Goal: Information Seeking & Learning: Learn about a topic

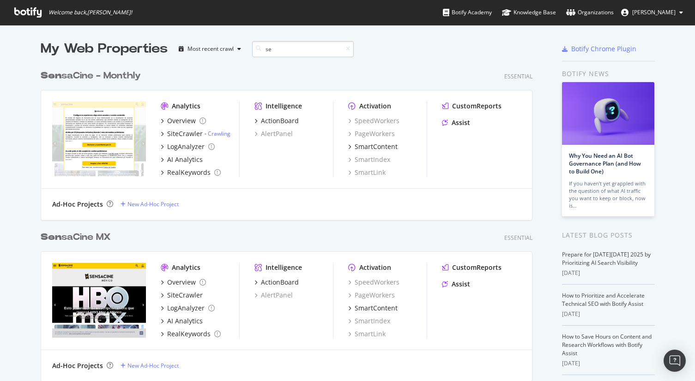
type input "s"
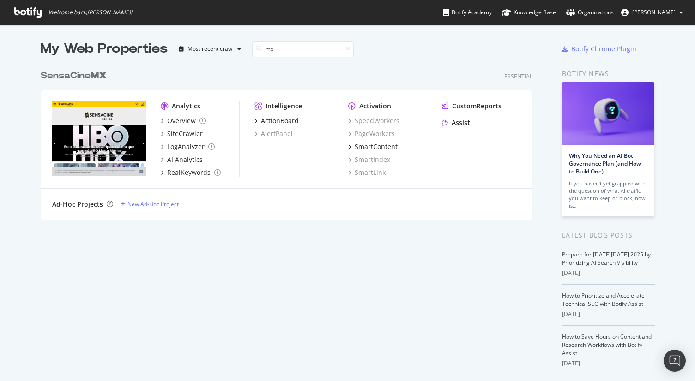
type input "mx"
click at [64, 73] on div "SensaCine MX" at bounding box center [74, 75] width 66 height 13
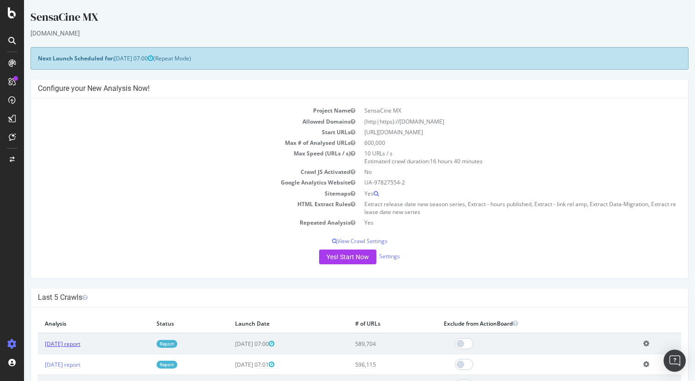
click at [75, 345] on link "[DATE] report" at bounding box center [63, 344] width 36 height 8
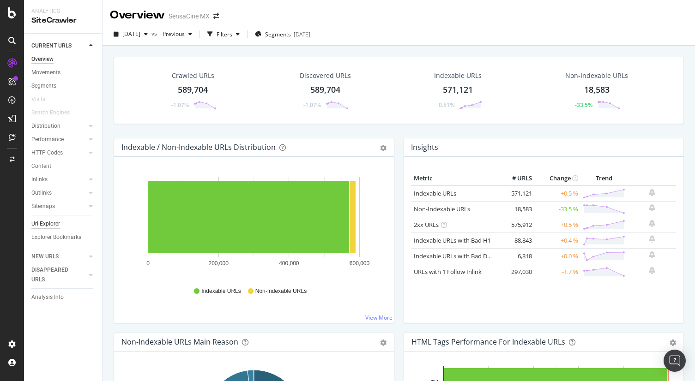
click at [52, 223] on div "Url Explorer" at bounding box center [45, 224] width 29 height 10
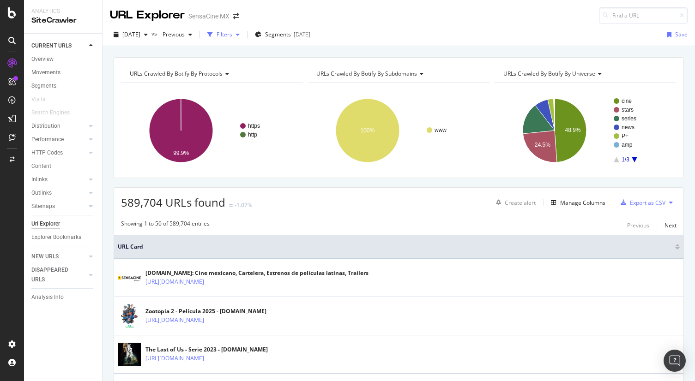
click at [232, 33] on div "Filters" at bounding box center [224, 34] width 16 height 8
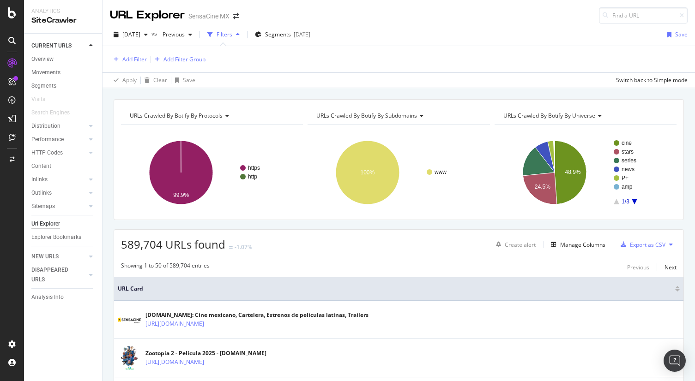
click at [135, 59] on div "Add Filter" at bounding box center [134, 59] width 24 height 8
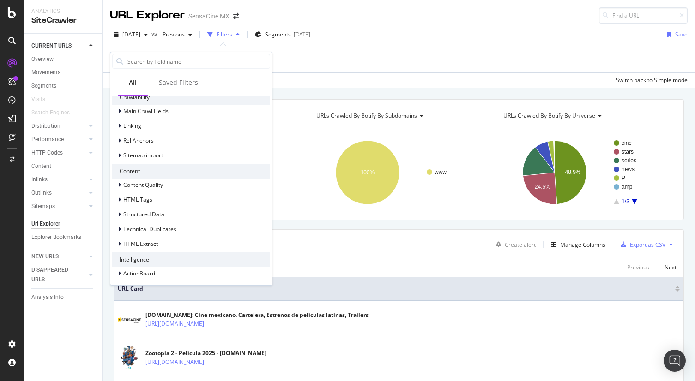
scroll to position [125, 0]
click at [120, 182] on icon at bounding box center [119, 184] width 3 height 6
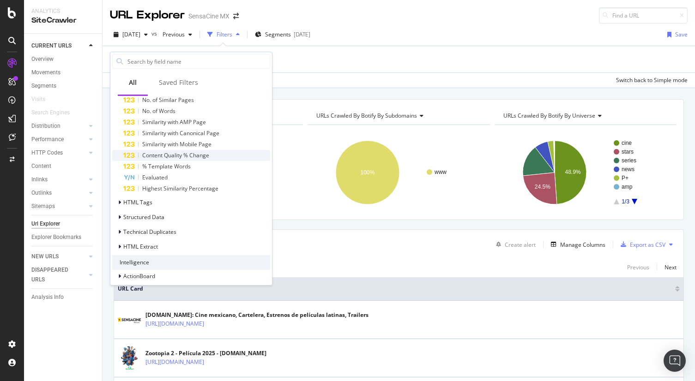
scroll to position [247, 0]
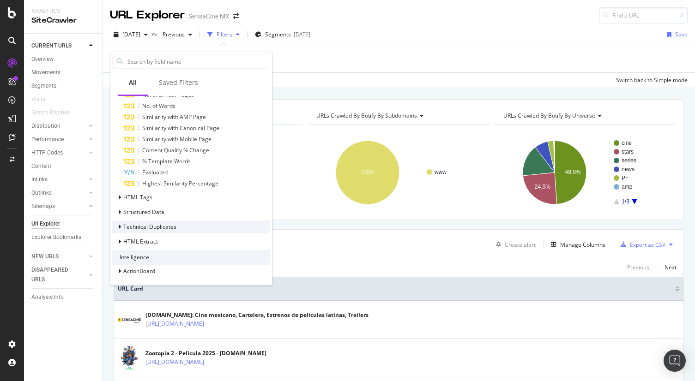
click at [120, 227] on icon at bounding box center [119, 227] width 3 height 6
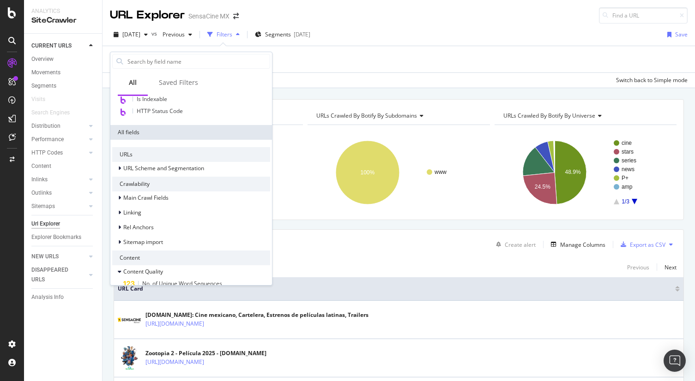
scroll to position [54, 0]
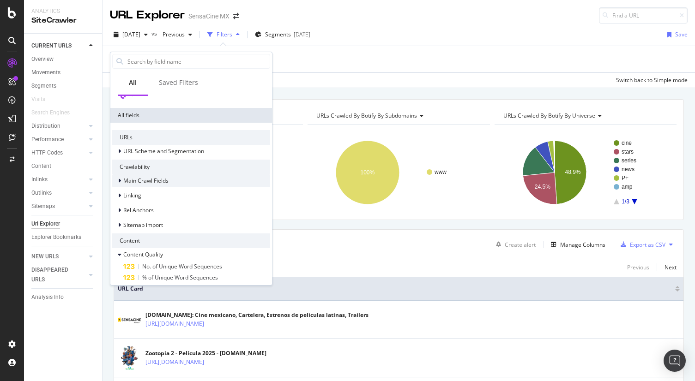
click at [119, 180] on icon at bounding box center [119, 181] width 3 height 6
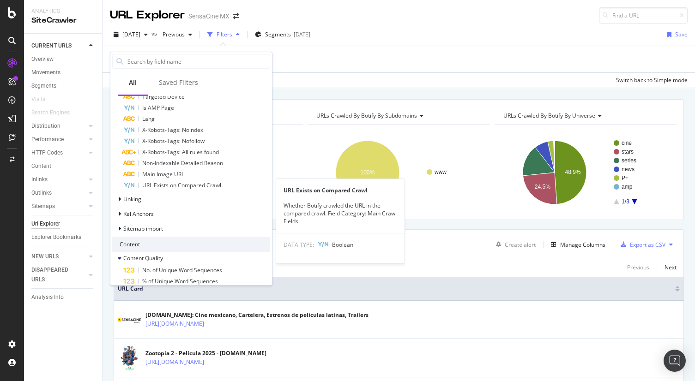
scroll to position [362, 0]
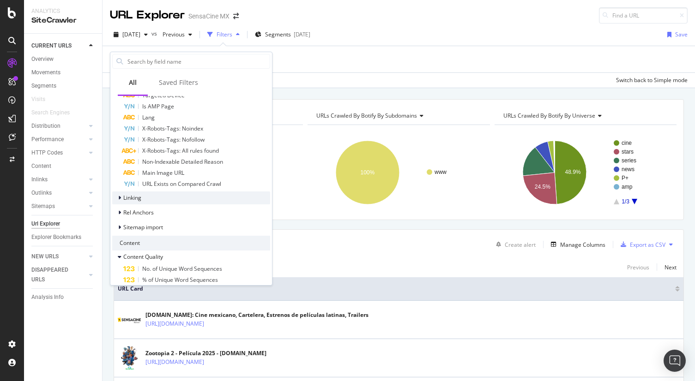
click at [122, 196] on div at bounding box center [121, 197] width 6 height 9
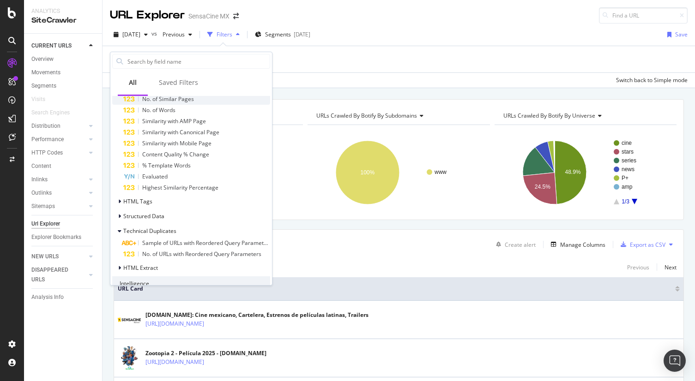
scroll to position [709, 0]
click at [120, 199] on icon at bounding box center [119, 201] width 3 height 6
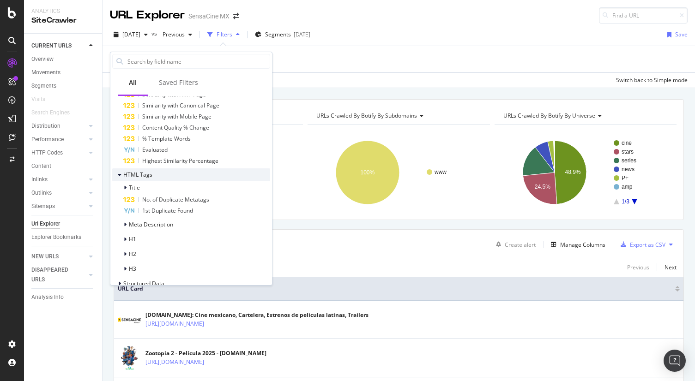
scroll to position [740, 0]
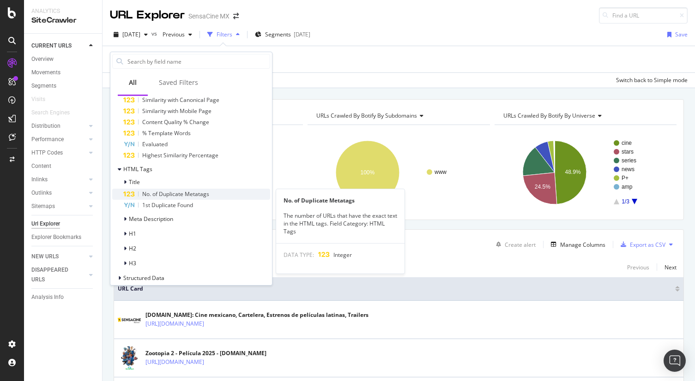
click at [162, 197] on span "No. of Duplicate Metatags" at bounding box center [175, 194] width 67 height 8
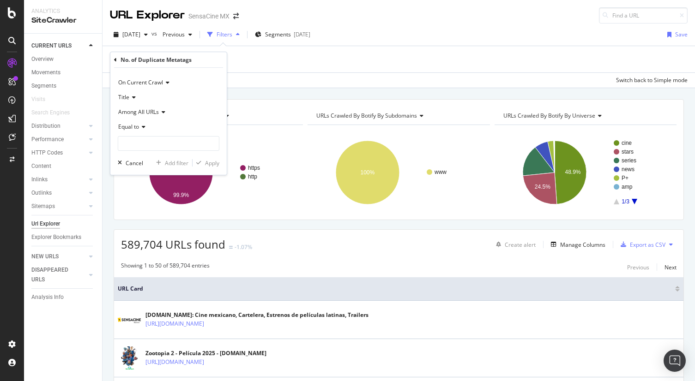
click at [140, 124] on icon at bounding box center [142, 127] width 6 height 6
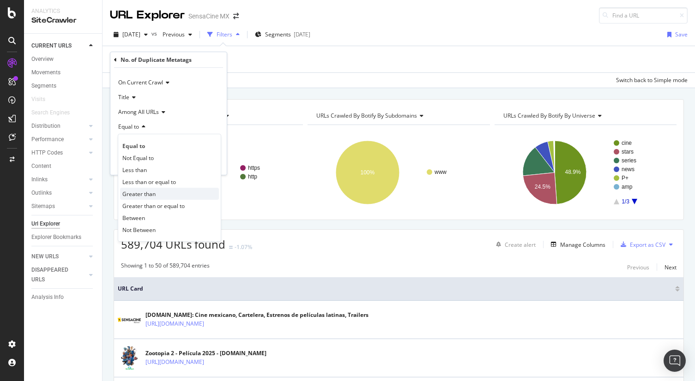
click at [142, 191] on span "Greater than" at bounding box center [138, 194] width 33 height 8
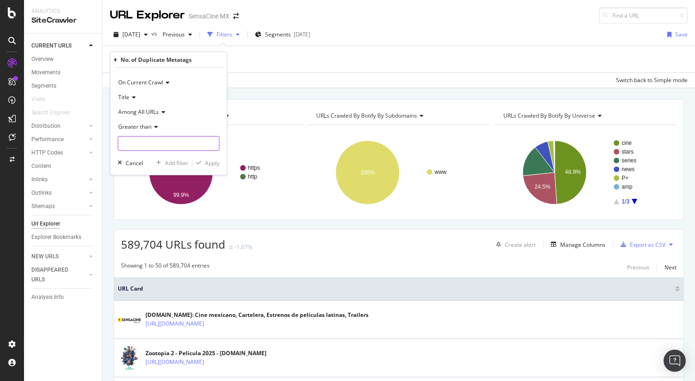
click at [152, 143] on input "number" at bounding box center [169, 143] width 102 height 15
type input "1"
click at [212, 163] on div "Apply" at bounding box center [212, 163] width 14 height 8
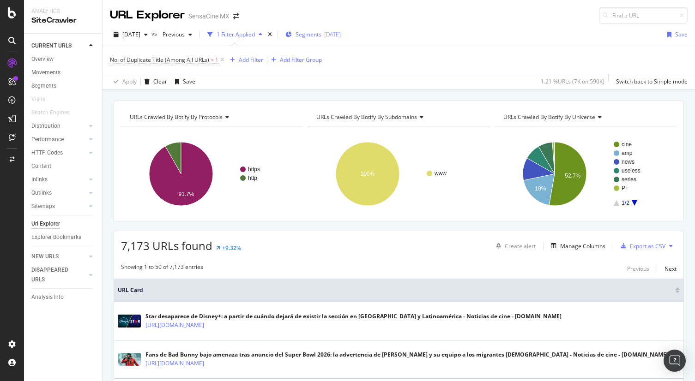
click at [321, 35] on span "Segments" at bounding box center [308, 34] width 26 height 8
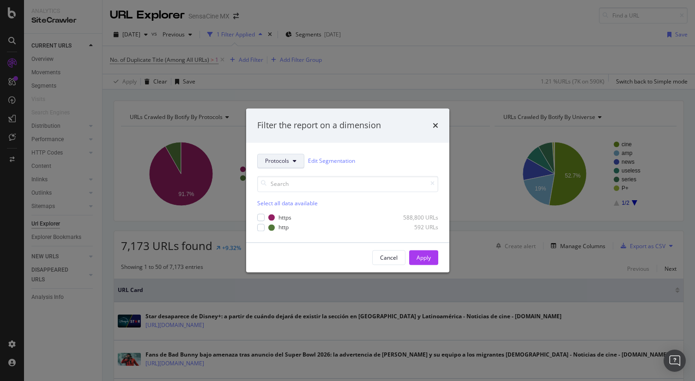
click at [289, 156] on button "Protocols" at bounding box center [280, 161] width 47 height 15
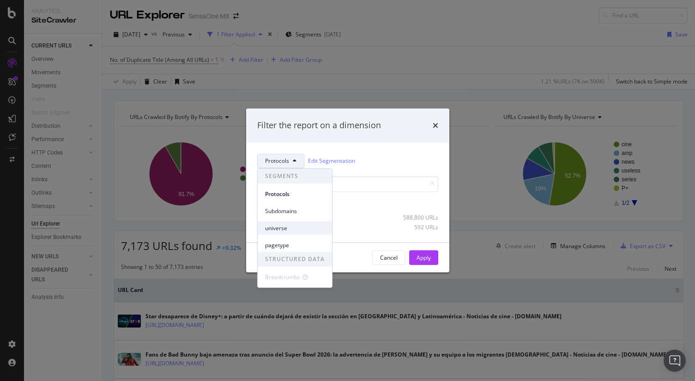
click at [281, 231] on span "universe" at bounding box center [295, 228] width 60 height 8
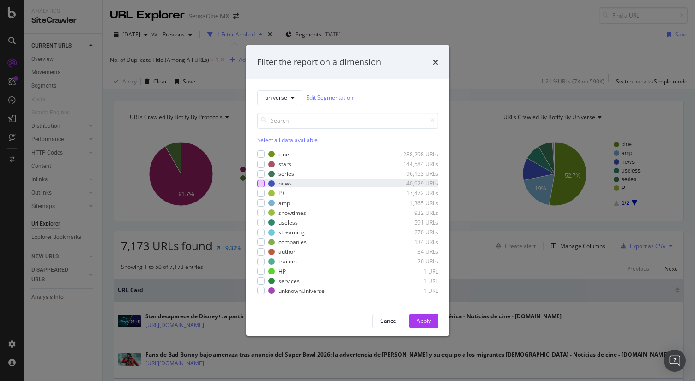
click at [260, 183] on div "modal" at bounding box center [260, 183] width 7 height 7
click at [421, 322] on div "Apply" at bounding box center [423, 321] width 14 height 8
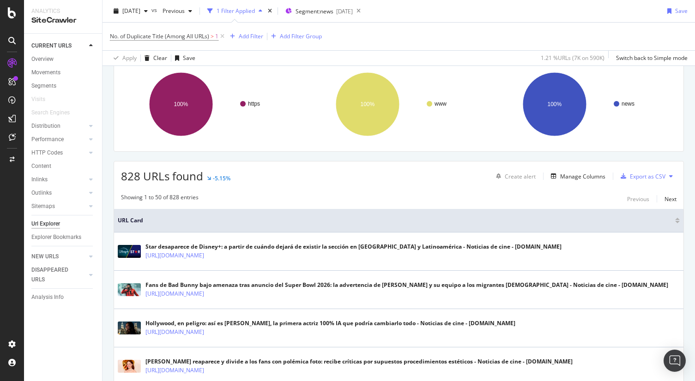
scroll to position [109, 0]
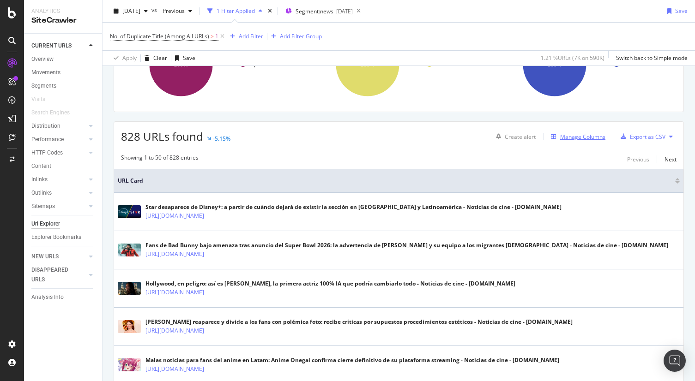
click at [581, 138] on div "Manage Columns" at bounding box center [582, 137] width 45 height 8
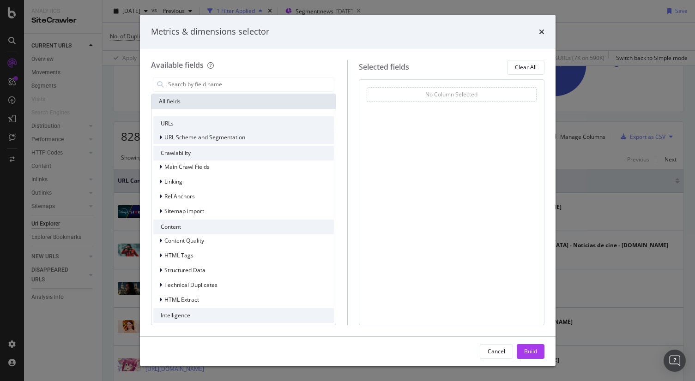
click at [161, 136] on icon "modal" at bounding box center [160, 138] width 3 height 6
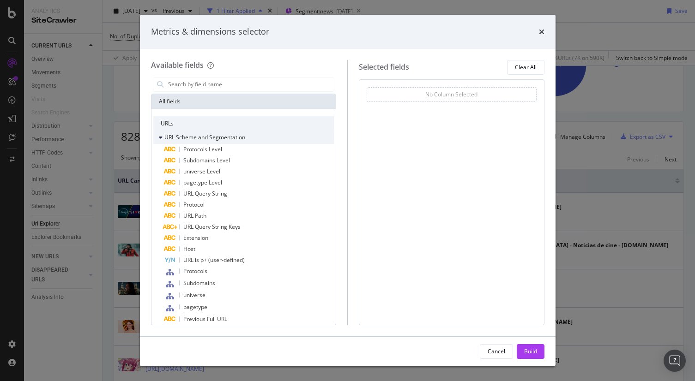
click at [161, 136] on icon "modal" at bounding box center [161, 138] width 4 height 6
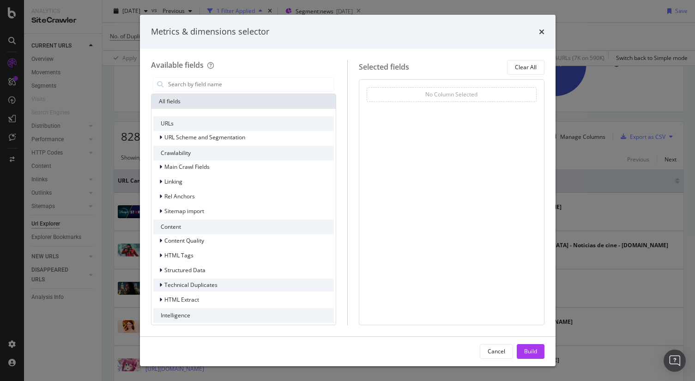
click at [158, 284] on div "Technical Duplicates" at bounding box center [185, 285] width 64 height 9
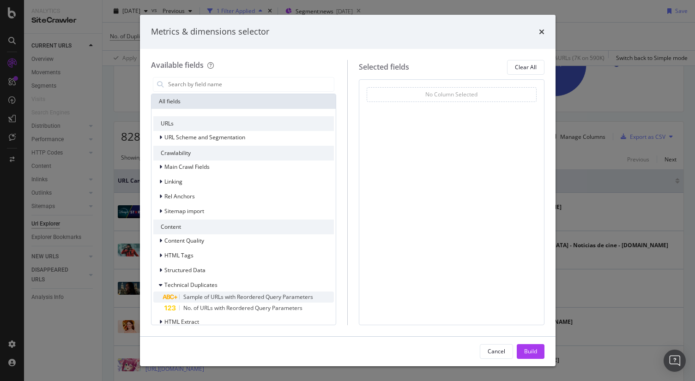
click at [191, 295] on span "Sample of URLs with Reordered Query Parameters" at bounding box center [248, 297] width 130 height 8
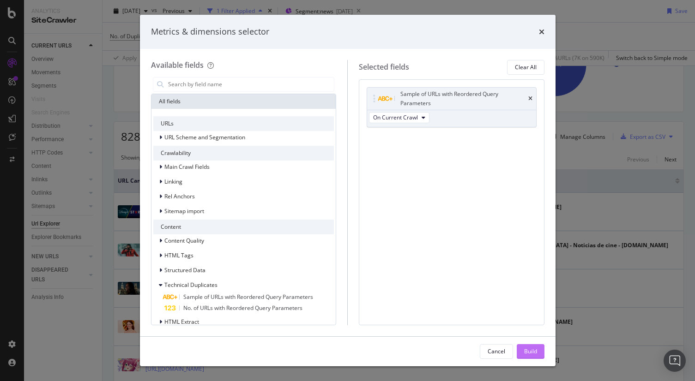
click at [528, 355] on div "Build" at bounding box center [530, 352] width 13 height 14
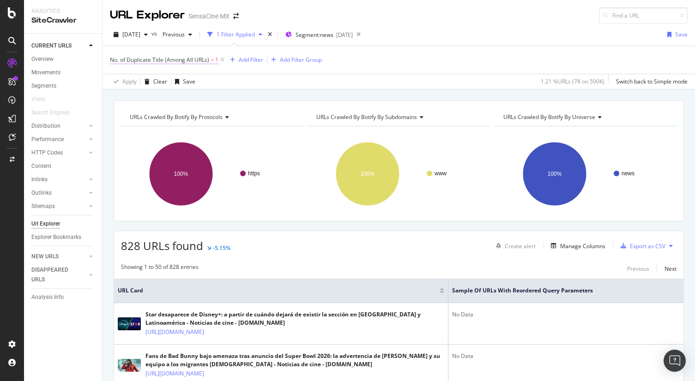
click at [165, 62] on span "No. of Duplicate Title (Among All URLs)" at bounding box center [159, 60] width 99 height 8
click at [251, 74] on div "Apply Clear Save 1.21 % URLs ( 7K on 590K ) Switch back to Simple mode" at bounding box center [398, 81] width 592 height 15
click at [588, 250] on div "Manage Columns" at bounding box center [582, 246] width 45 height 8
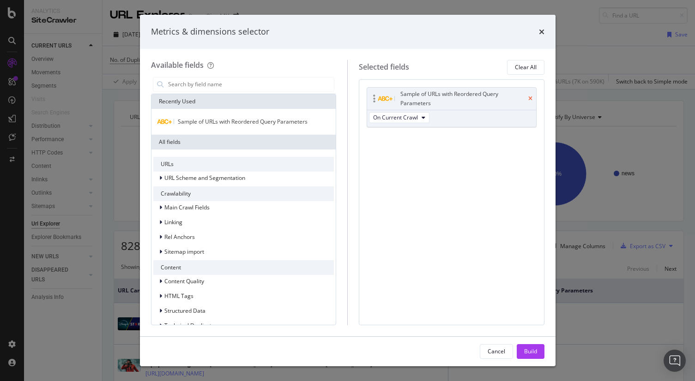
click at [531, 98] on icon "times" at bounding box center [530, 99] width 4 height 6
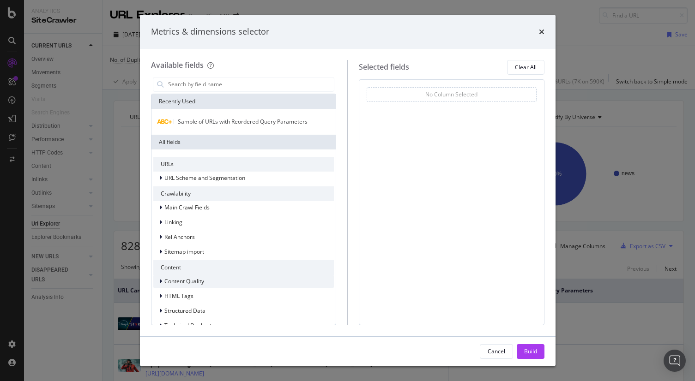
click at [162, 283] on div "modal" at bounding box center [162, 281] width 6 height 9
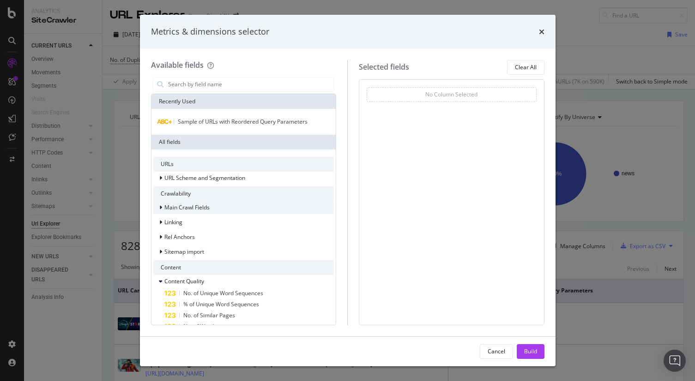
click at [162, 207] on div "modal" at bounding box center [162, 207] width 6 height 9
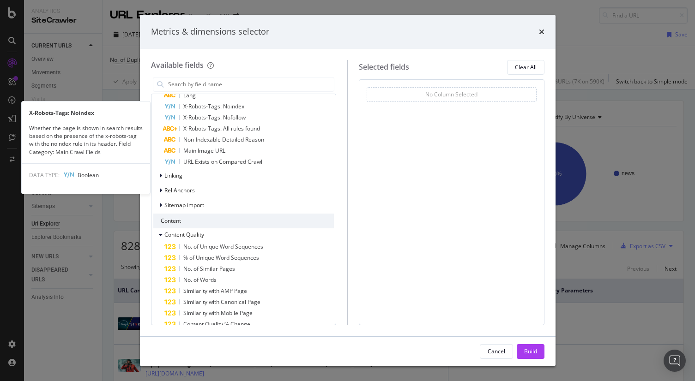
scroll to position [361, 0]
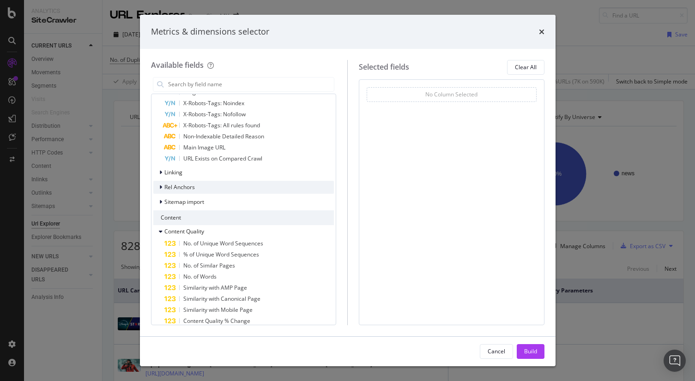
click at [161, 189] on icon "modal" at bounding box center [160, 188] width 3 height 6
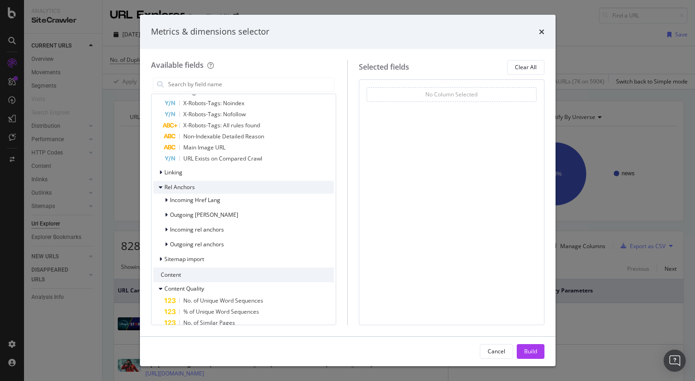
click at [161, 189] on icon "modal" at bounding box center [161, 188] width 4 height 6
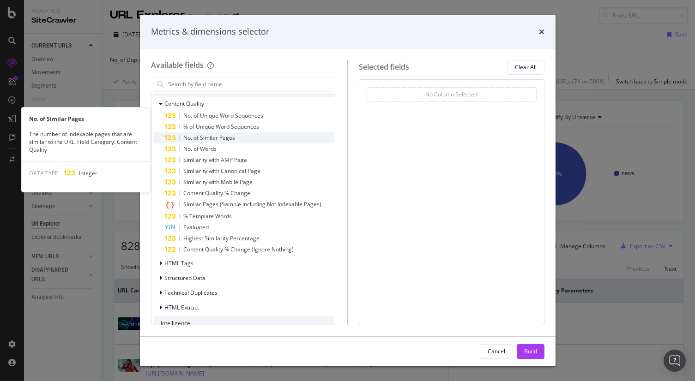
scroll to position [515, 0]
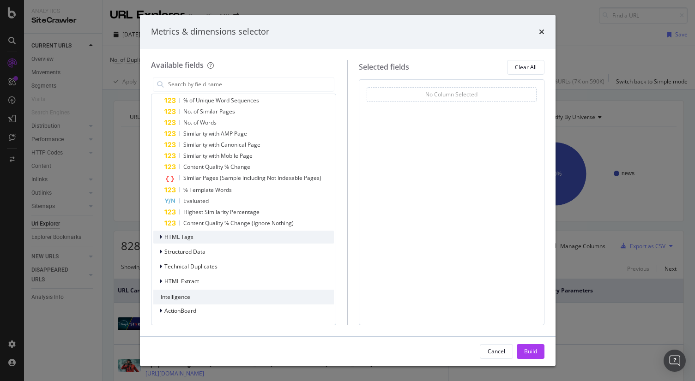
click at [161, 236] on icon "modal" at bounding box center [160, 237] width 3 height 6
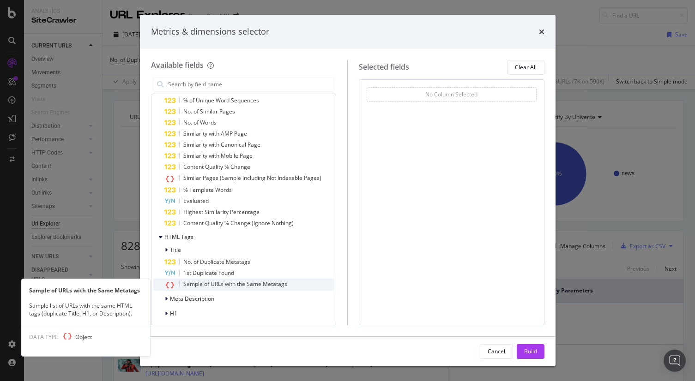
click at [193, 283] on span "Sample of URLs with the Same Metatags" at bounding box center [235, 284] width 104 height 8
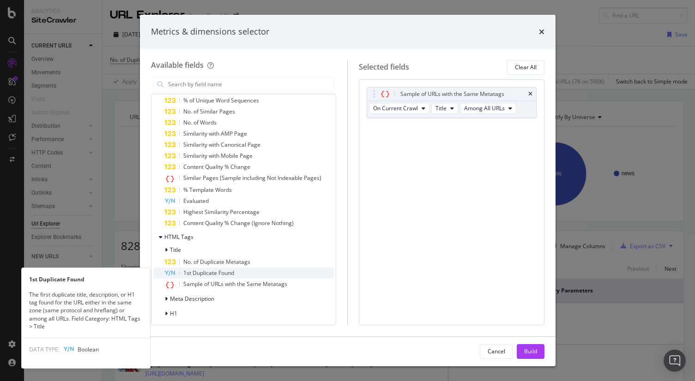
click at [202, 271] on span "1st Duplicate Found" at bounding box center [208, 273] width 51 height 8
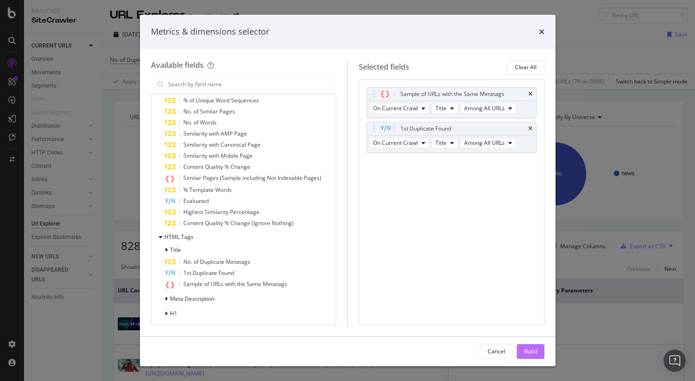
click at [525, 348] on div "Build" at bounding box center [530, 352] width 13 height 8
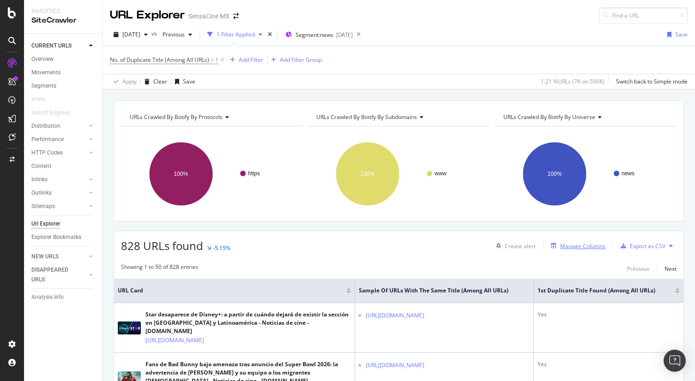
click at [594, 246] on div "Manage Columns" at bounding box center [582, 246] width 45 height 8
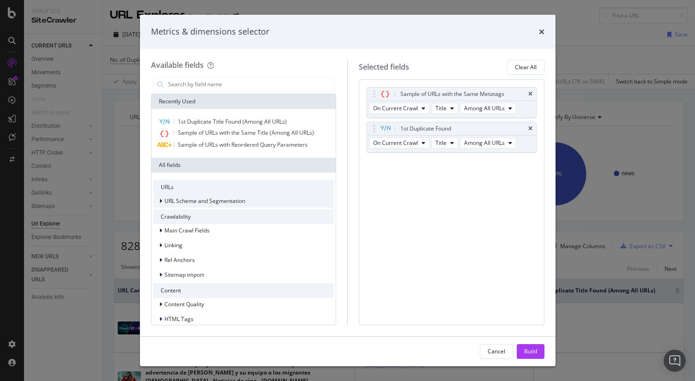
click at [159, 202] on icon "modal" at bounding box center [160, 201] width 3 height 6
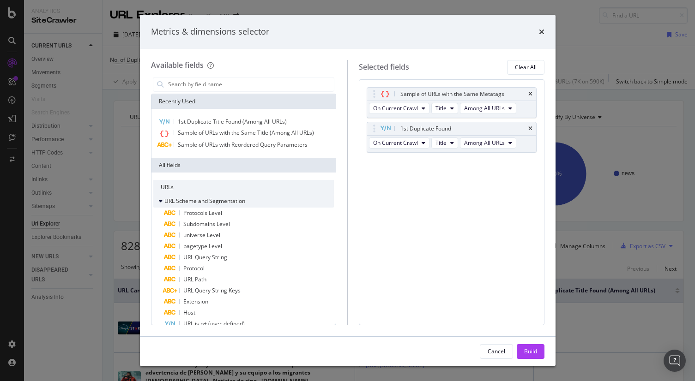
click at [159, 200] on icon "modal" at bounding box center [161, 201] width 4 height 6
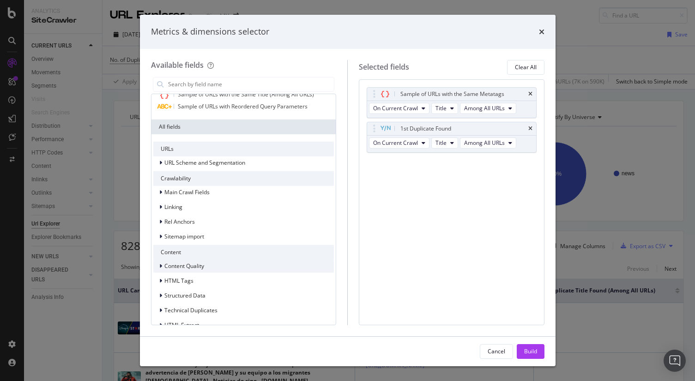
scroll to position [82, 0]
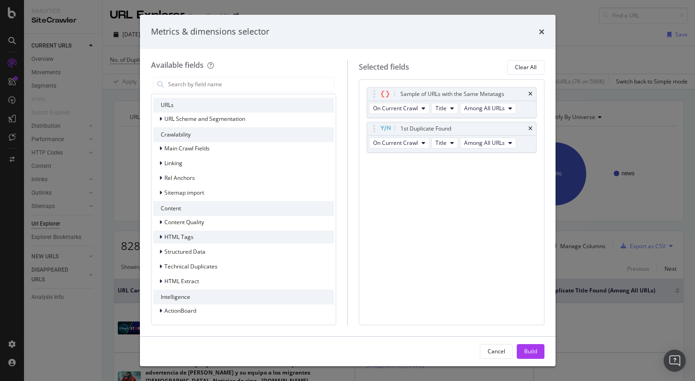
click at [161, 236] on icon "modal" at bounding box center [160, 237] width 3 height 6
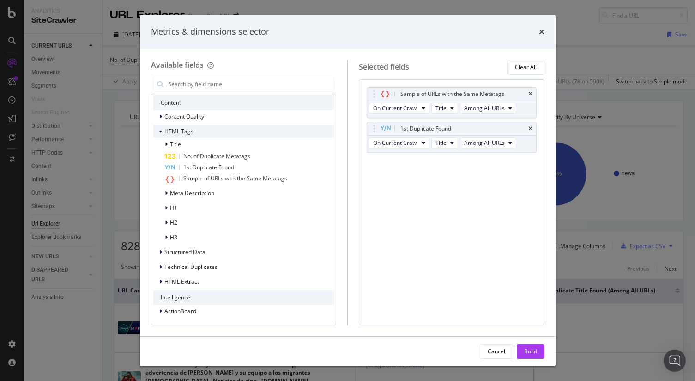
scroll to position [188, 0]
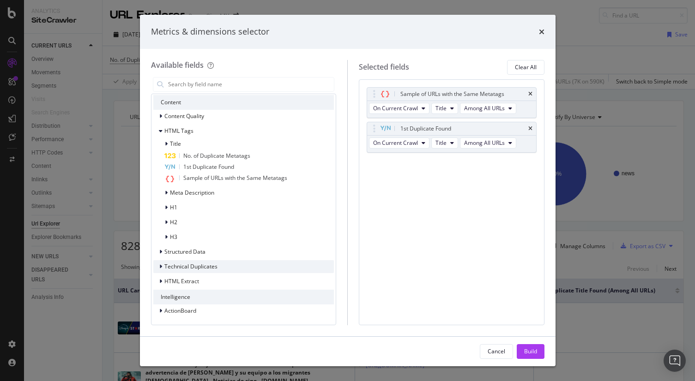
click at [162, 265] on div "modal" at bounding box center [162, 266] width 6 height 9
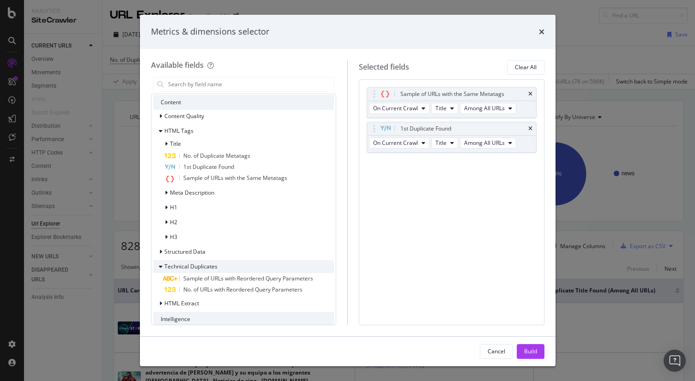
click at [162, 265] on div "modal" at bounding box center [162, 266] width 6 height 9
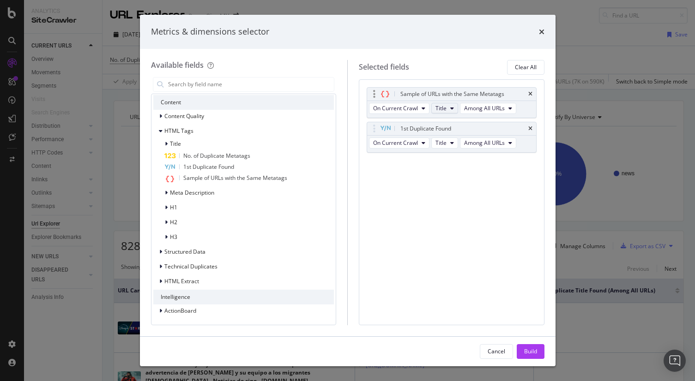
click at [450, 108] on icon "modal" at bounding box center [452, 109] width 4 height 6
click at [492, 106] on span "Among All URLs" at bounding box center [484, 108] width 41 height 8
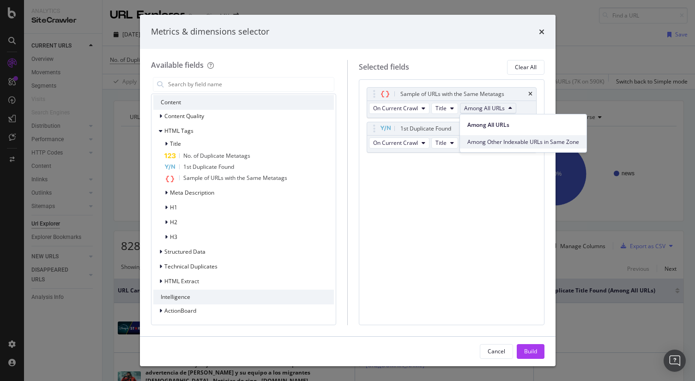
click at [497, 144] on span "Among Other Indexable URLs in Same Zone" at bounding box center [523, 142] width 112 height 8
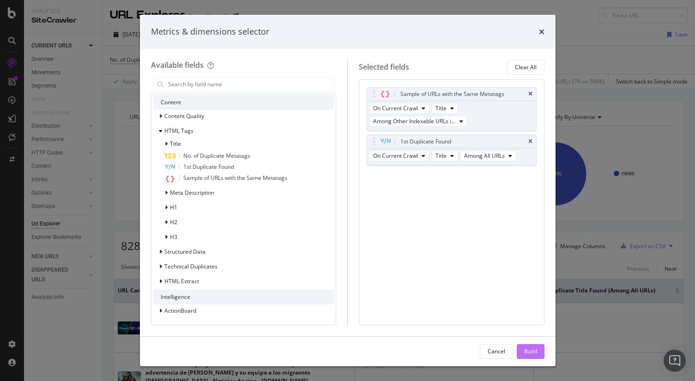
click at [531, 352] on div "Build" at bounding box center [530, 352] width 13 height 8
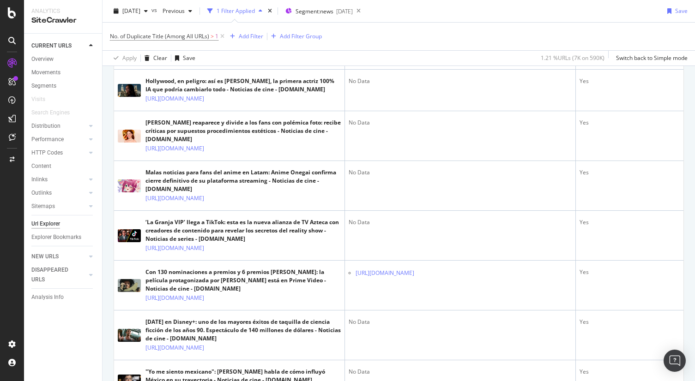
scroll to position [219, 0]
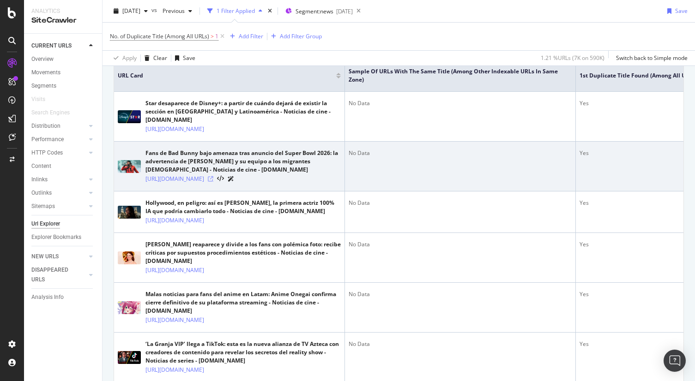
click at [213, 179] on icon at bounding box center [211, 179] width 6 height 6
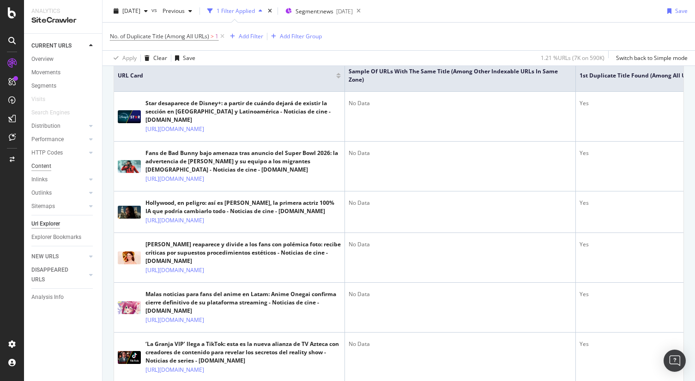
click at [42, 165] on div "Content" at bounding box center [41, 167] width 20 height 10
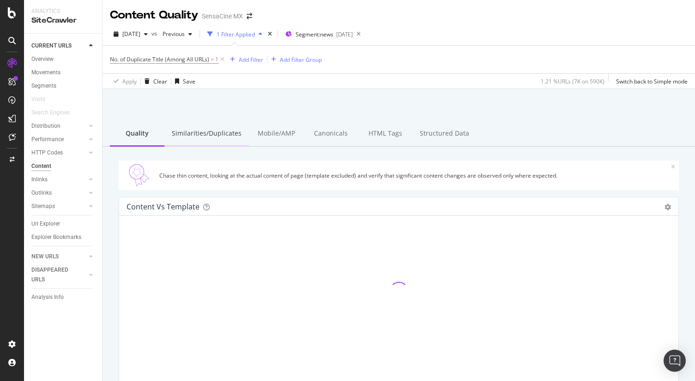
click at [203, 133] on div "Similarities/Duplicates" at bounding box center [206, 133] width 84 height 25
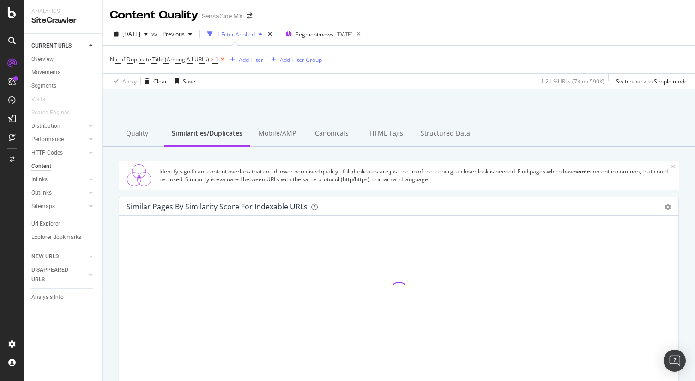
click at [222, 59] on icon at bounding box center [222, 59] width 8 height 9
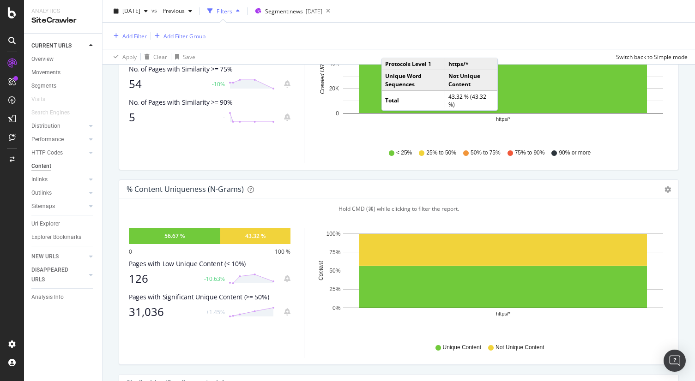
scroll to position [14, 0]
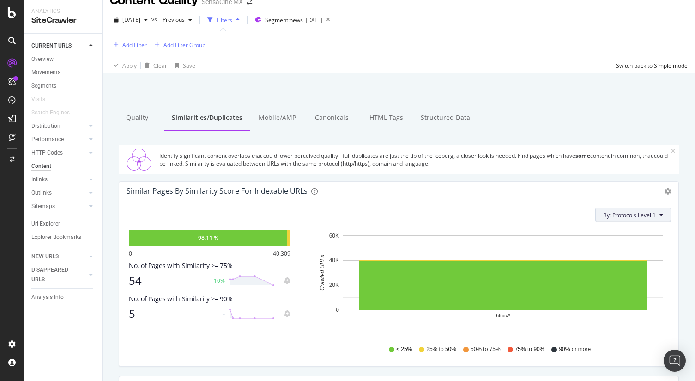
click at [639, 215] on span "By: Protocols Level 1" at bounding box center [629, 215] width 53 height 8
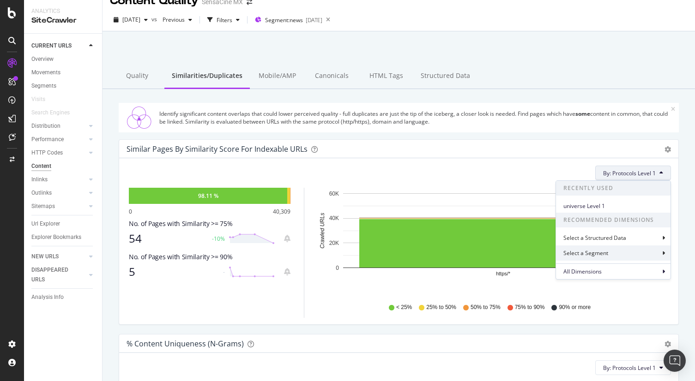
click at [603, 255] on div "Select a Segment" at bounding box center [586, 253] width 47 height 8
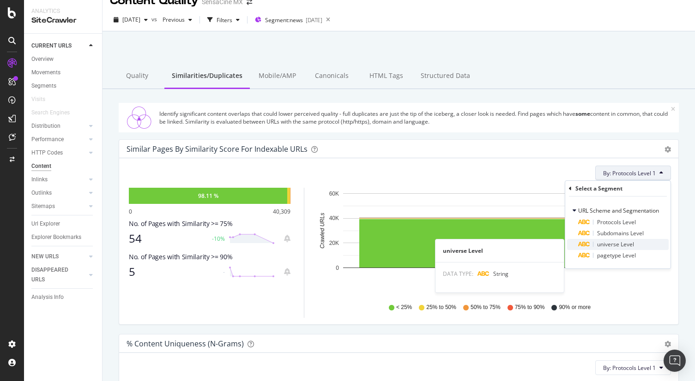
click at [620, 246] on span "universe Level" at bounding box center [615, 244] width 37 height 8
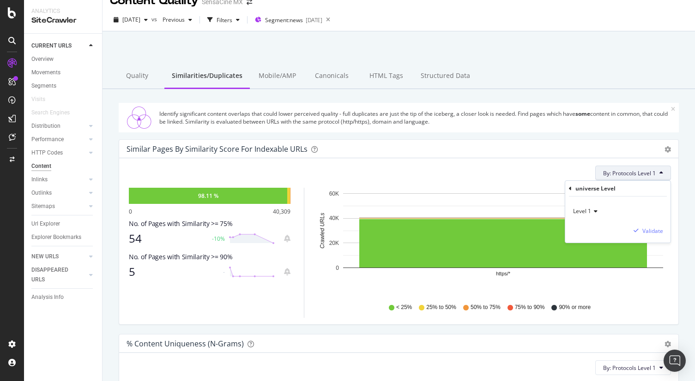
click at [593, 208] on div "Level 1" at bounding box center [617, 211] width 90 height 15
click at [567, 147] on div "Similar Pages by Similarity Score For Indexable URLs" at bounding box center [388, 148] width 524 height 9
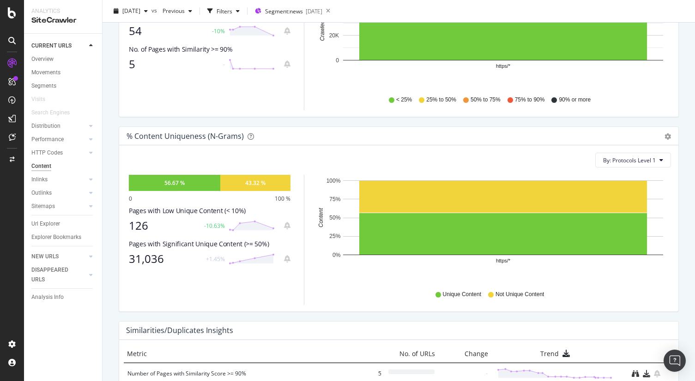
scroll to position [361, 0]
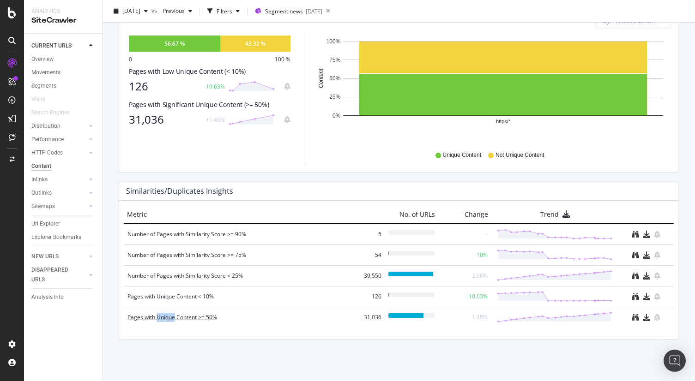
click at [164, 316] on div "Pages with Unique Content >= 50%" at bounding box center [239, 317] width 224 height 9
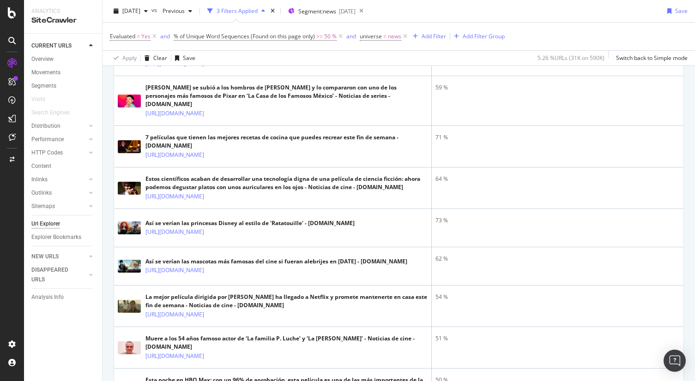
scroll to position [997, 0]
